Goal: Communication & Community: Share content

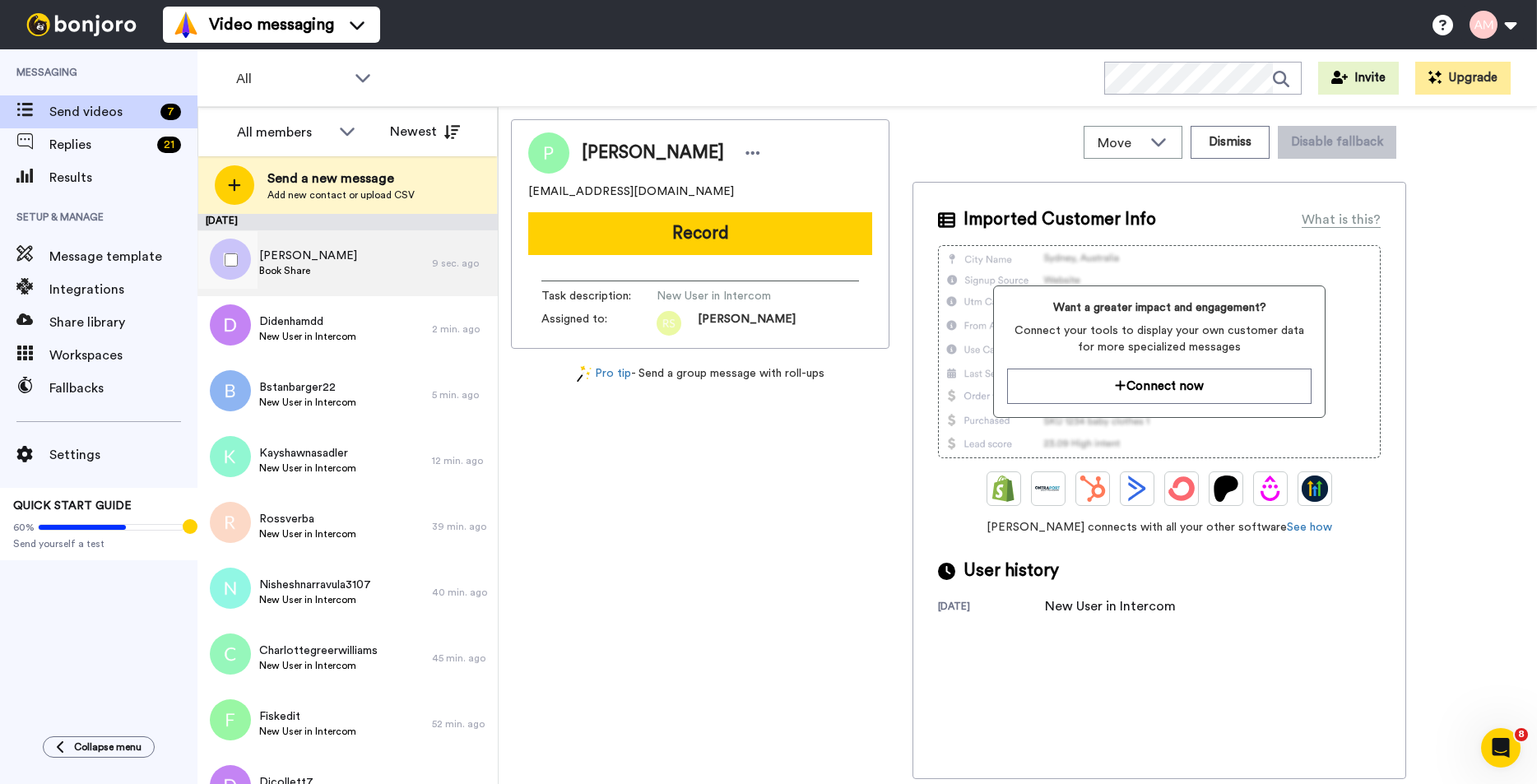
click at [296, 267] on span "Book Share" at bounding box center [308, 271] width 98 height 13
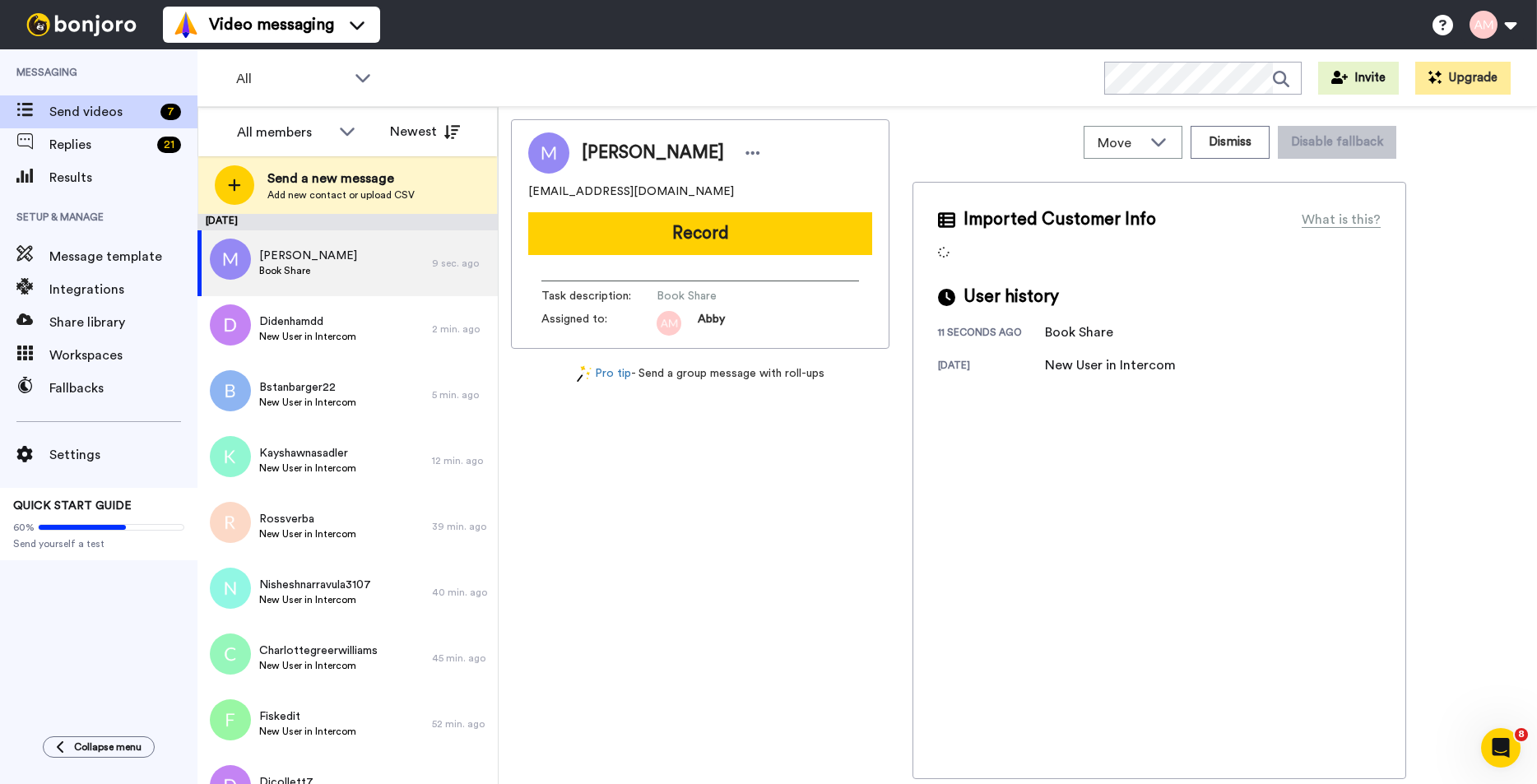
click at [635, 232] on button "Record" at bounding box center [700, 233] width 344 height 42
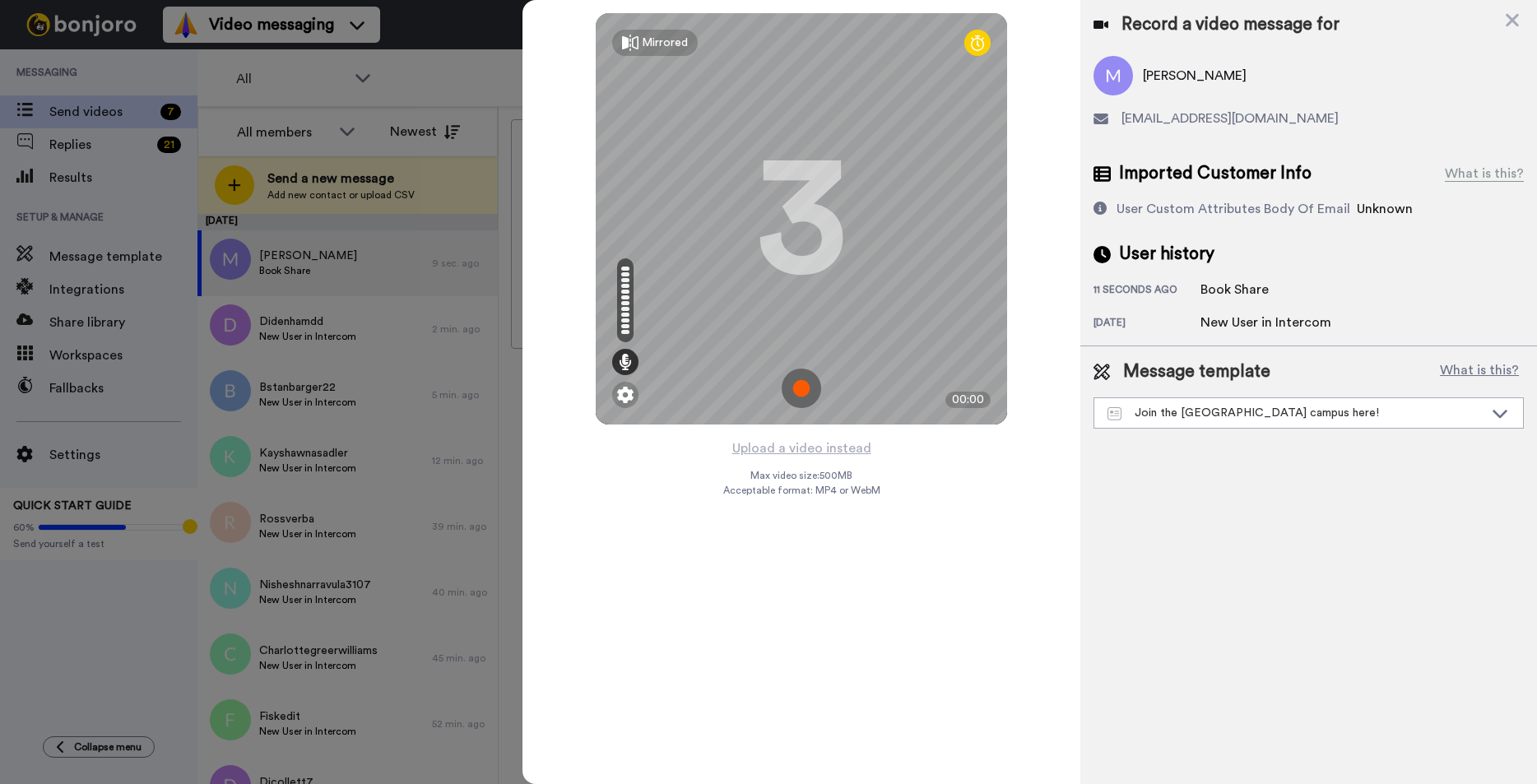
click at [790, 392] on img at bounding box center [801, 387] width 39 height 39
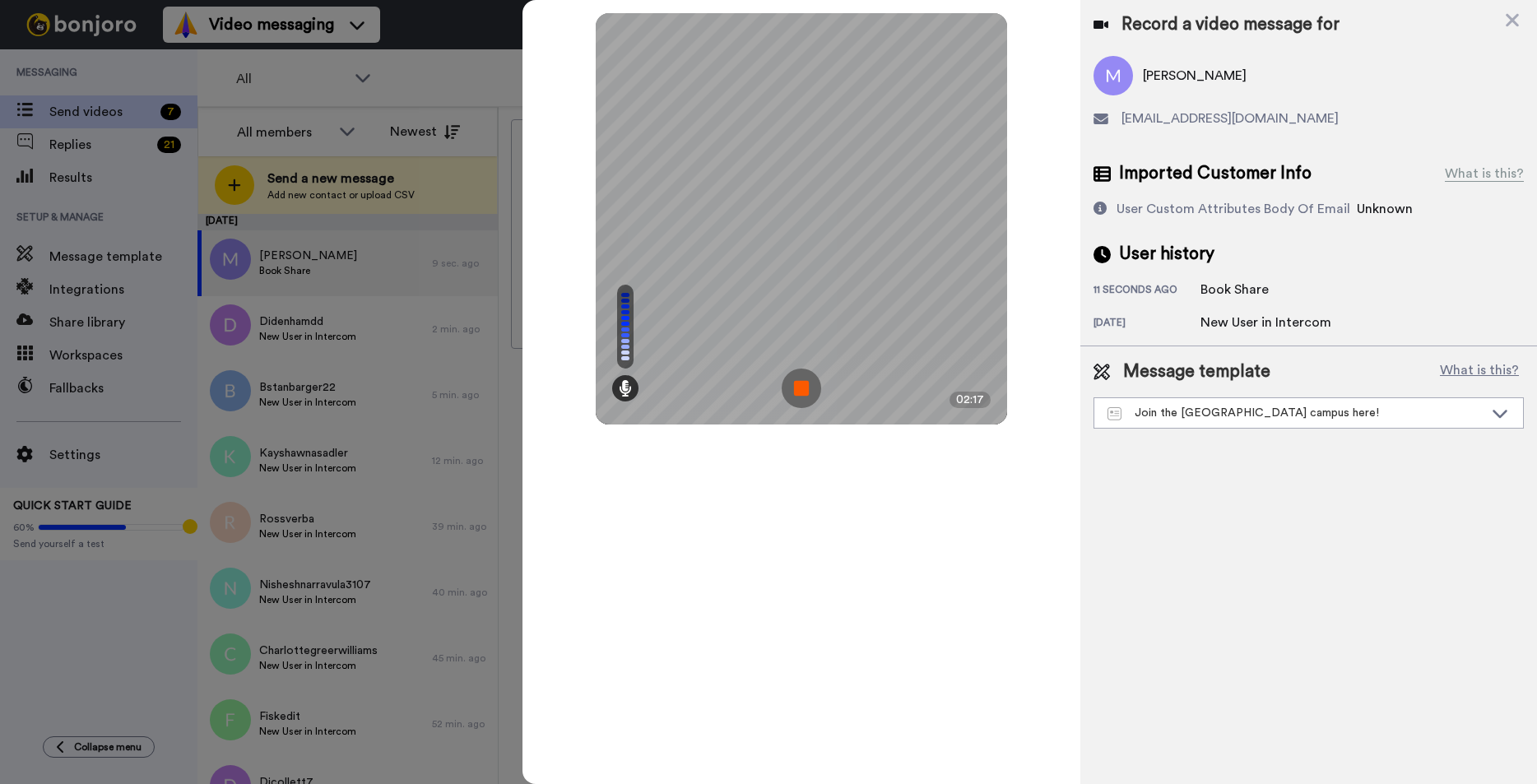
click at [798, 386] on img at bounding box center [801, 387] width 39 height 39
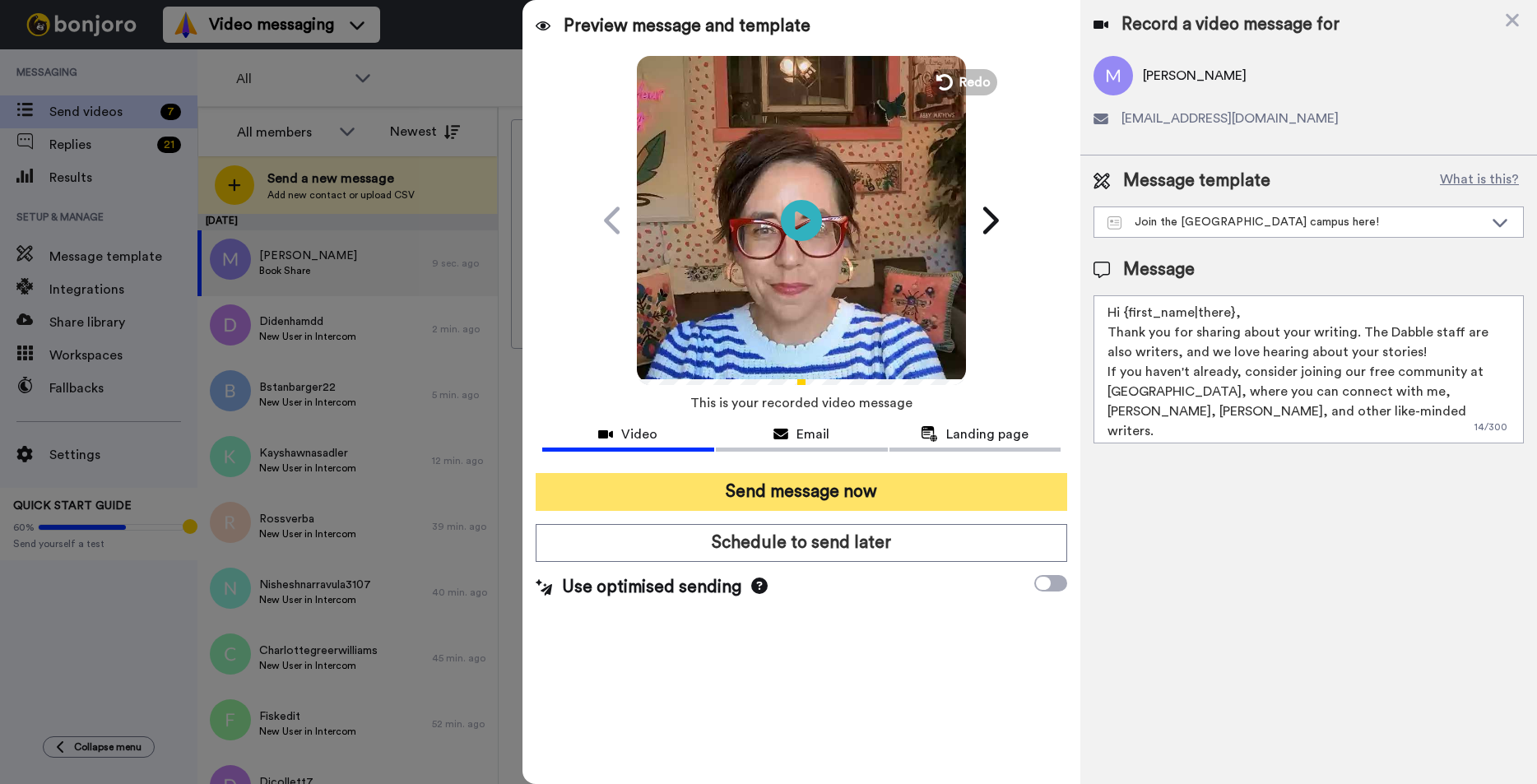
click at [749, 494] on button "Send message now" at bounding box center [802, 492] width 532 height 37
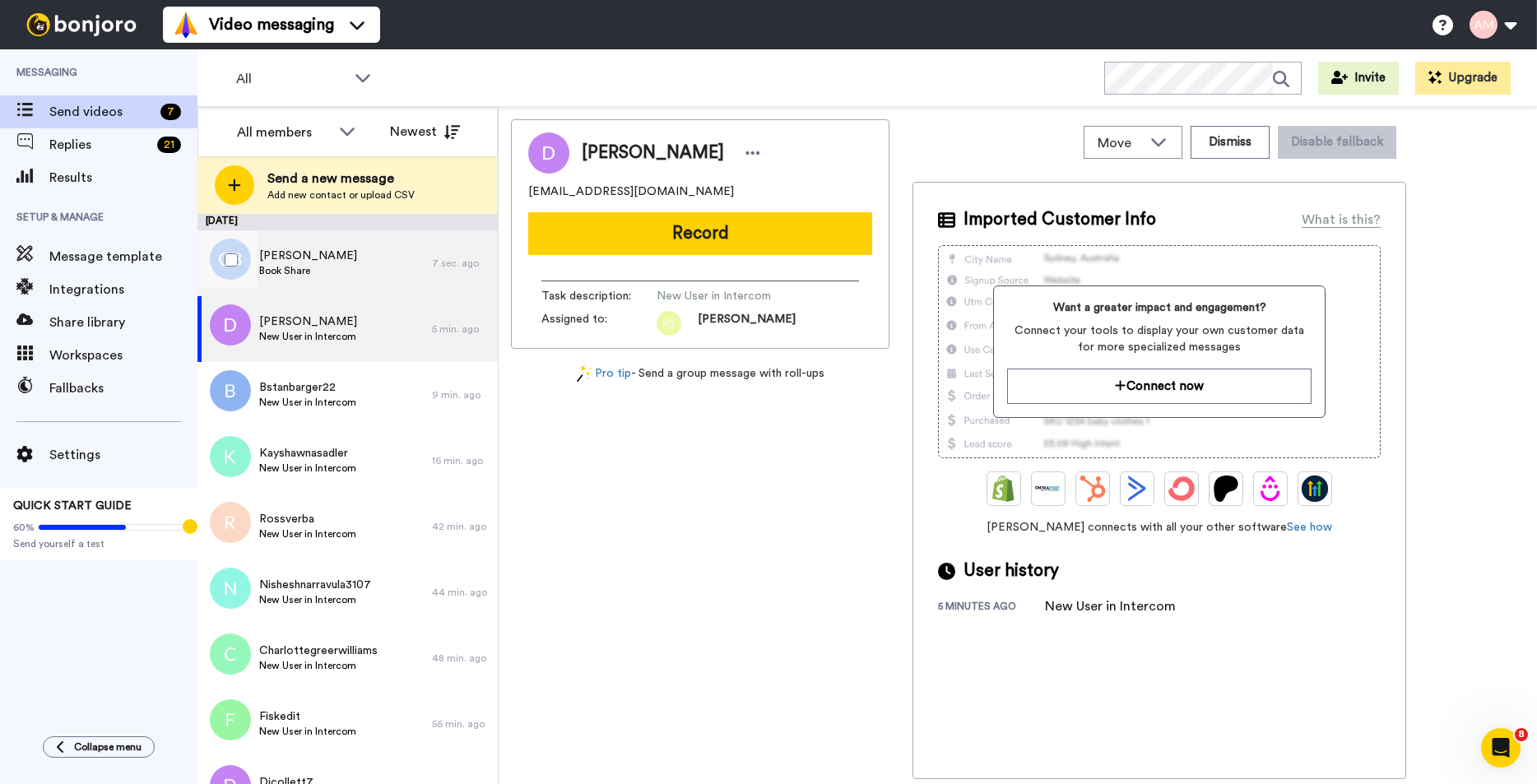
click at [298, 260] on span "Crystal Baxter" at bounding box center [308, 256] width 98 height 17
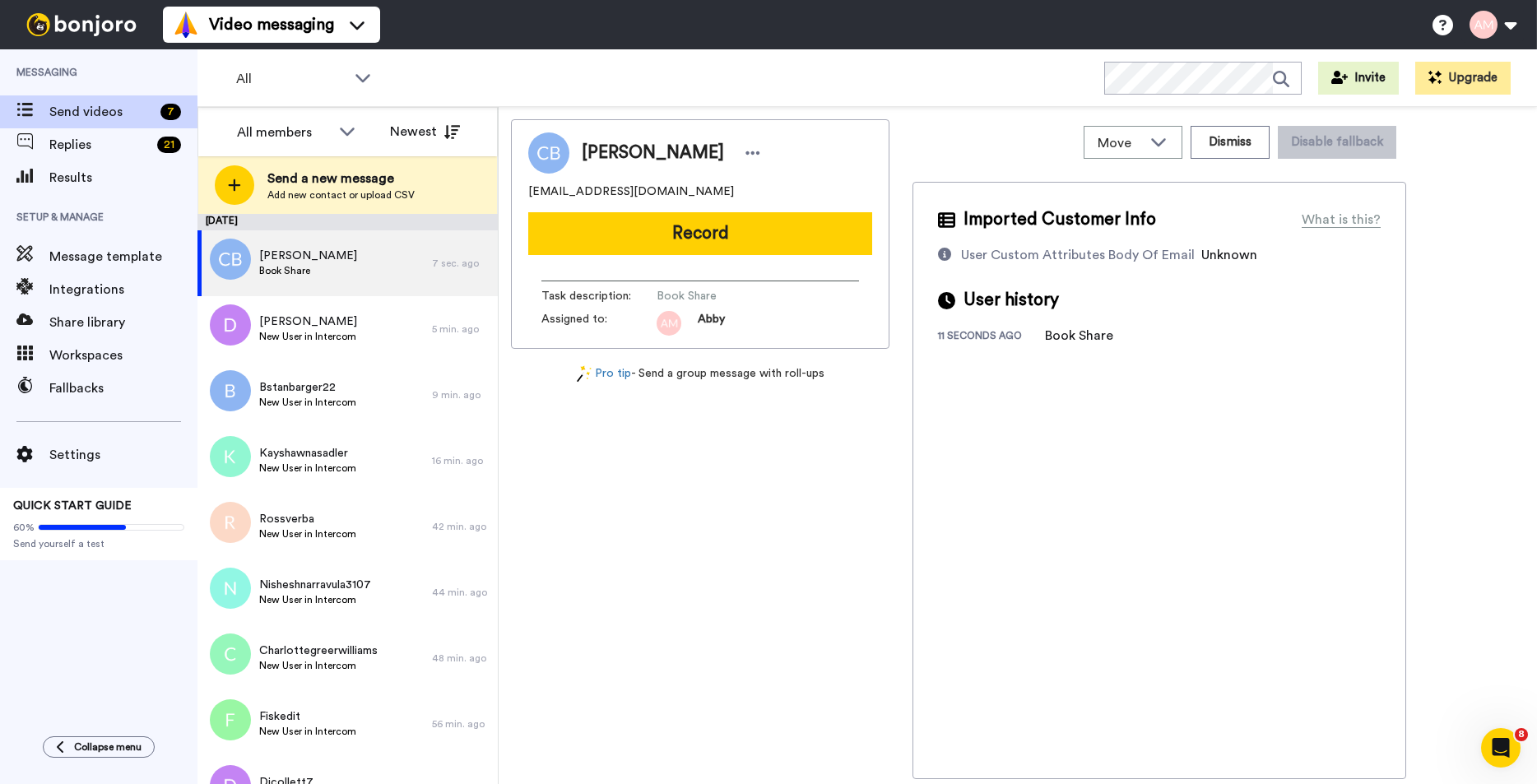
click at [673, 238] on button "Record" at bounding box center [700, 233] width 344 height 42
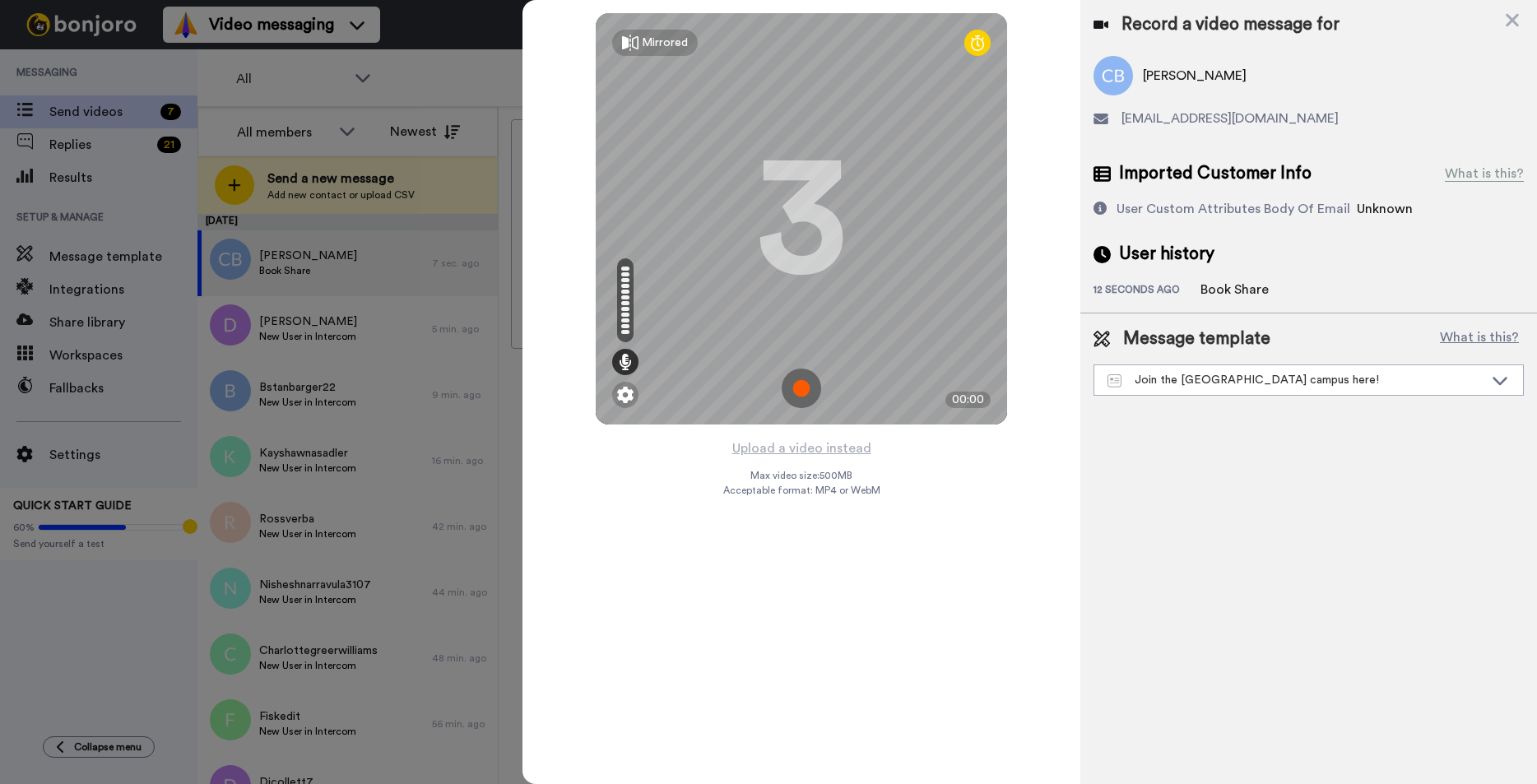
click at [801, 390] on img at bounding box center [801, 387] width 39 height 39
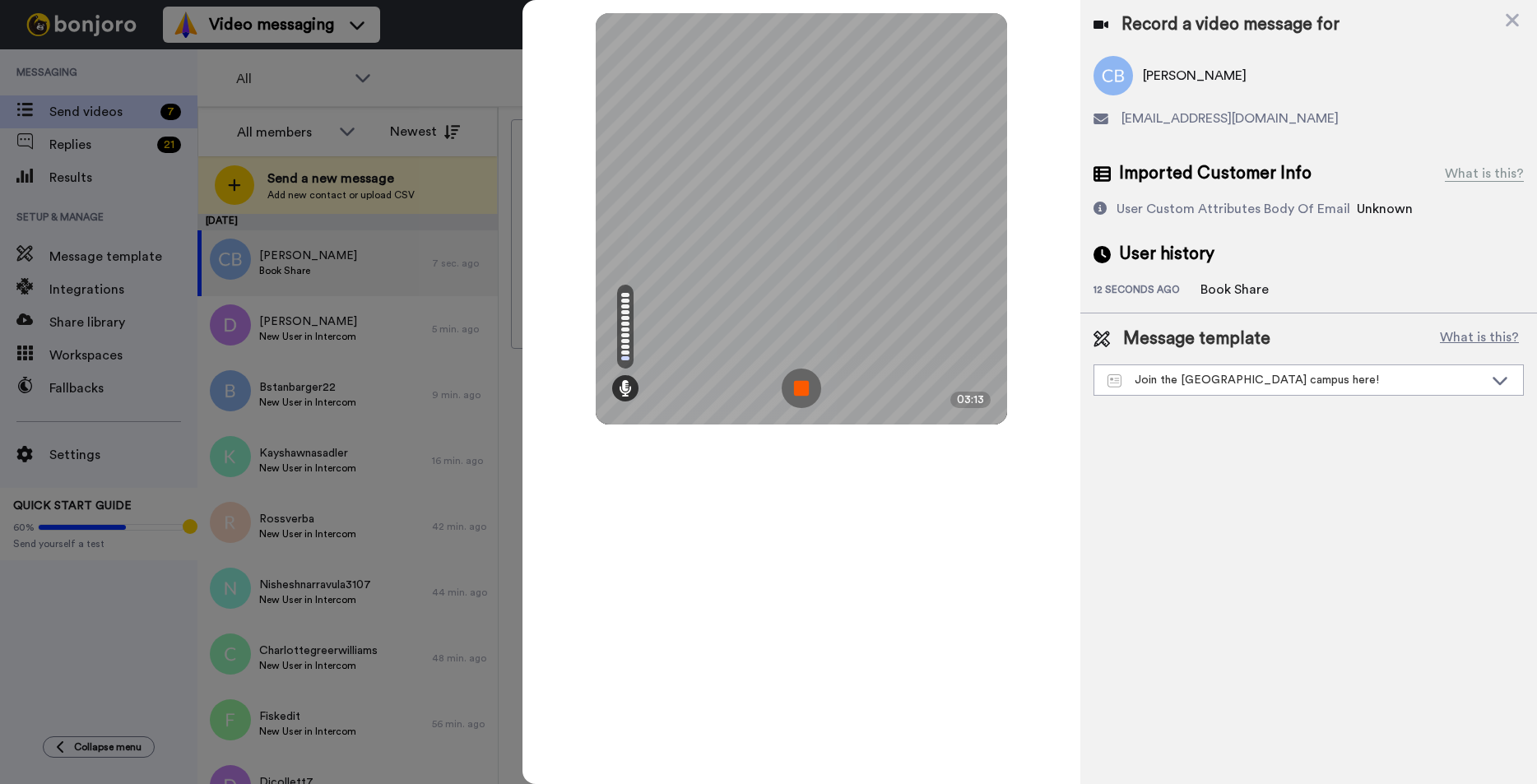
click at [793, 387] on img at bounding box center [801, 387] width 39 height 39
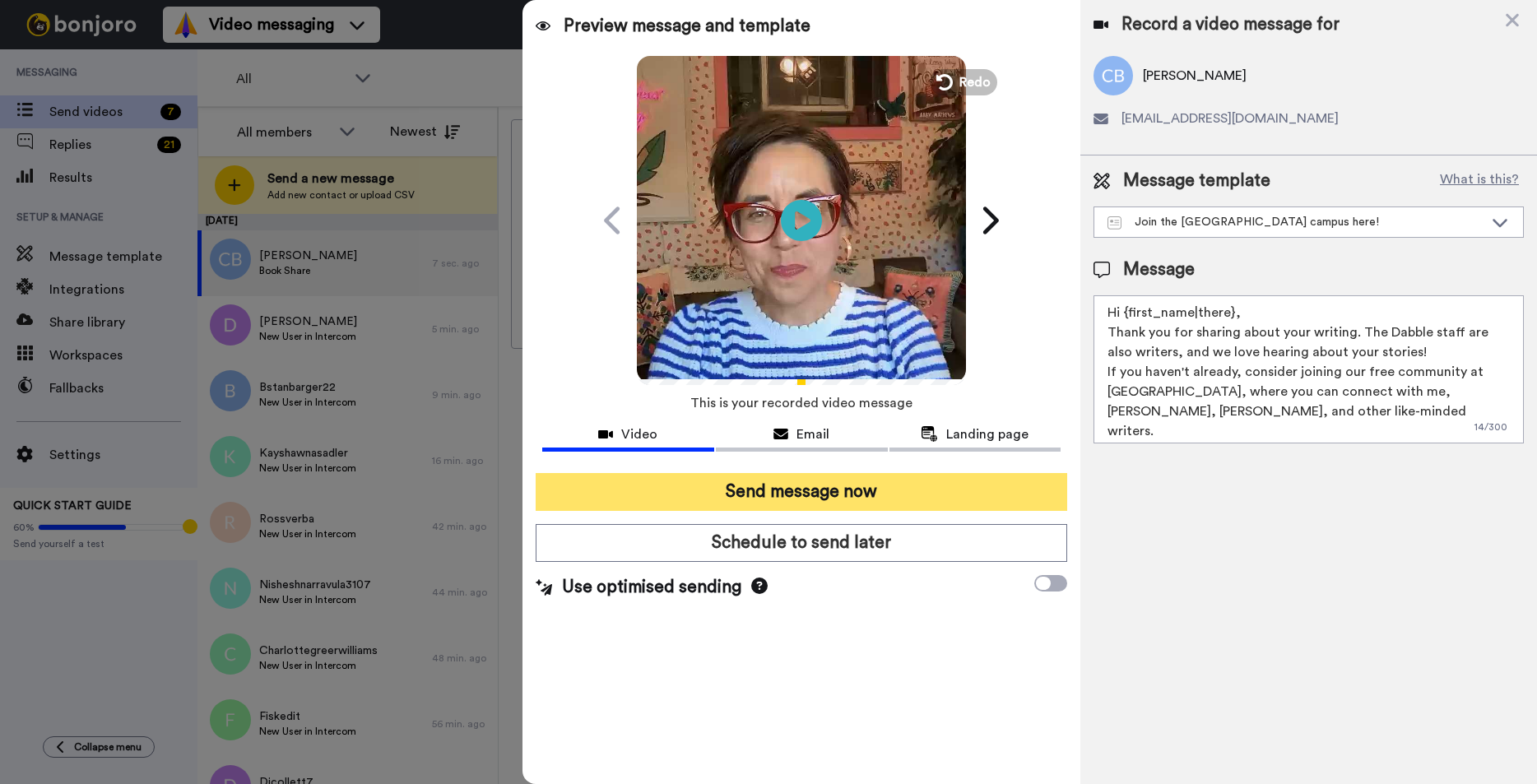
click at [763, 500] on button "Send message now" at bounding box center [802, 492] width 532 height 37
